Goal: Task Accomplishment & Management: Manage account settings

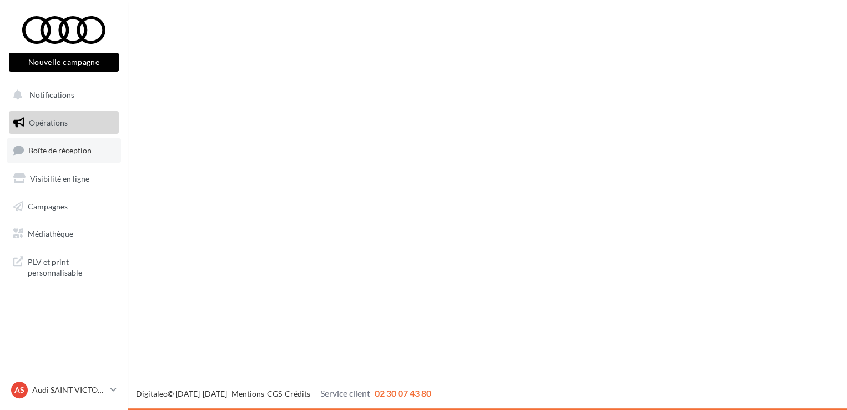
click at [89, 145] on span "Boîte de réception" at bounding box center [59, 149] width 63 height 9
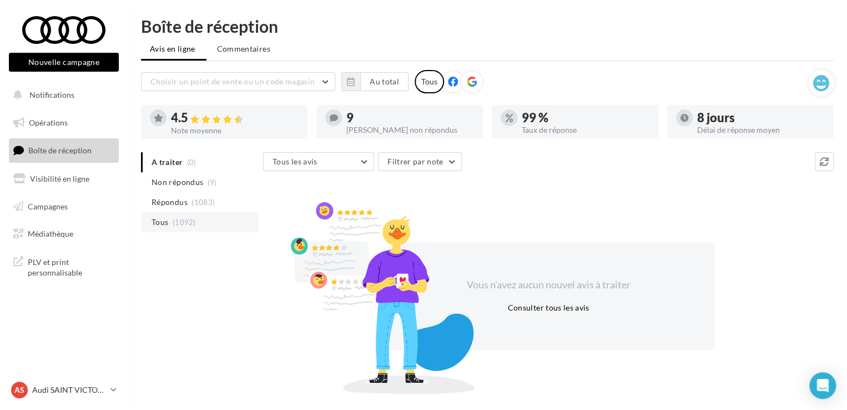
click at [212, 218] on li "Tous (1092)" at bounding box center [200, 222] width 118 height 20
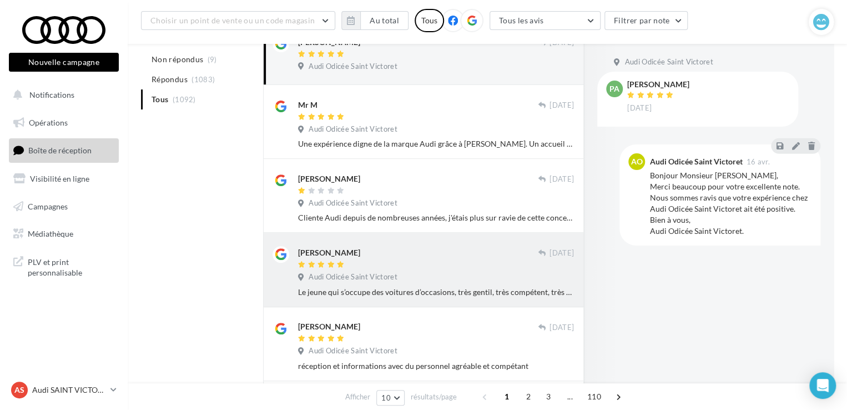
scroll to position [167, 0]
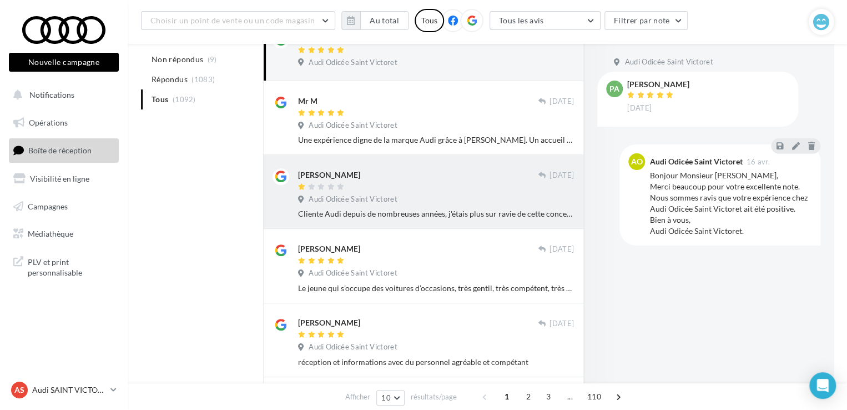
click at [390, 195] on span "Audi Odicée Saint Victoret" at bounding box center [353, 199] width 88 height 10
